Goal: Book appointment/travel/reservation

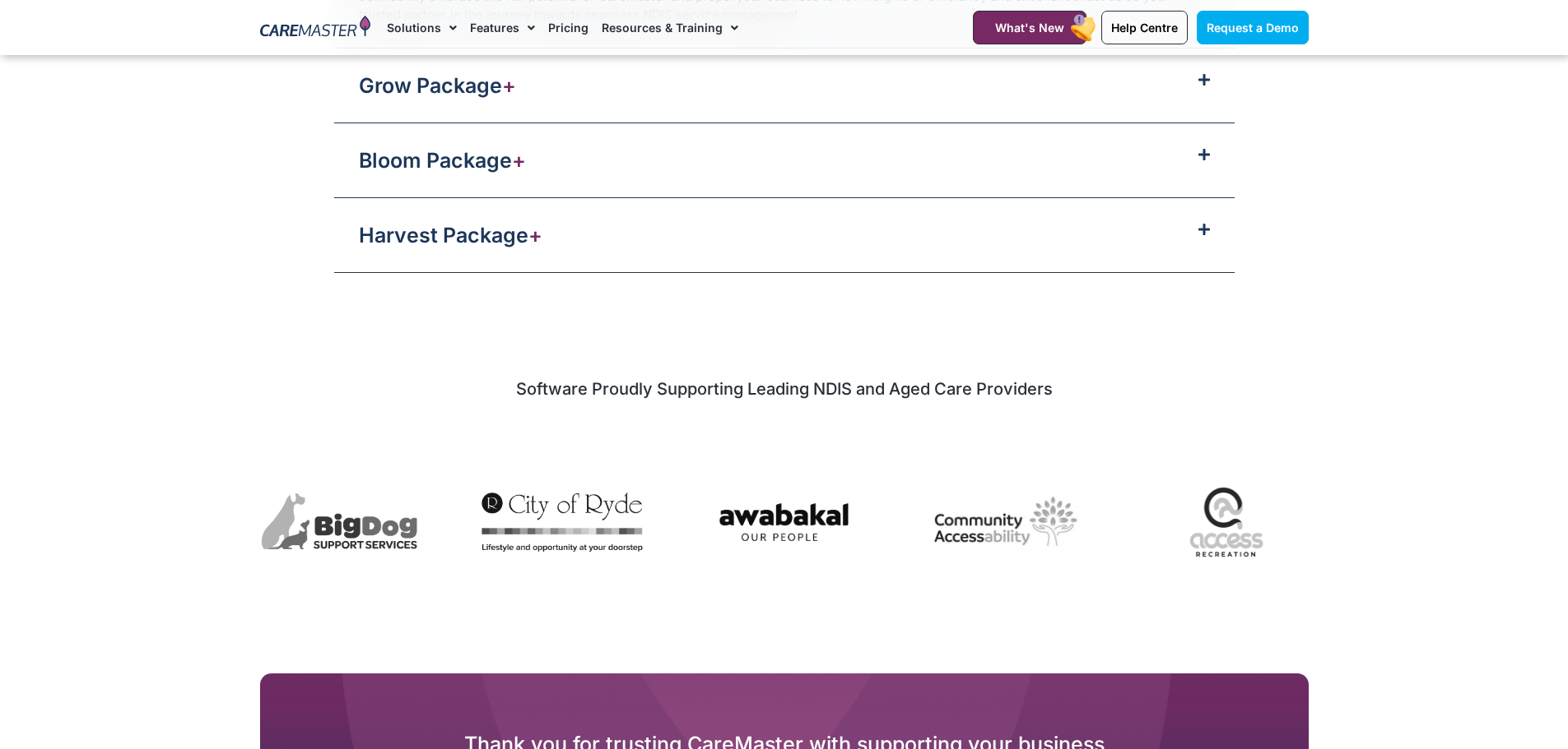
scroll to position [2632, 0]
